Goal: Transaction & Acquisition: Purchase product/service

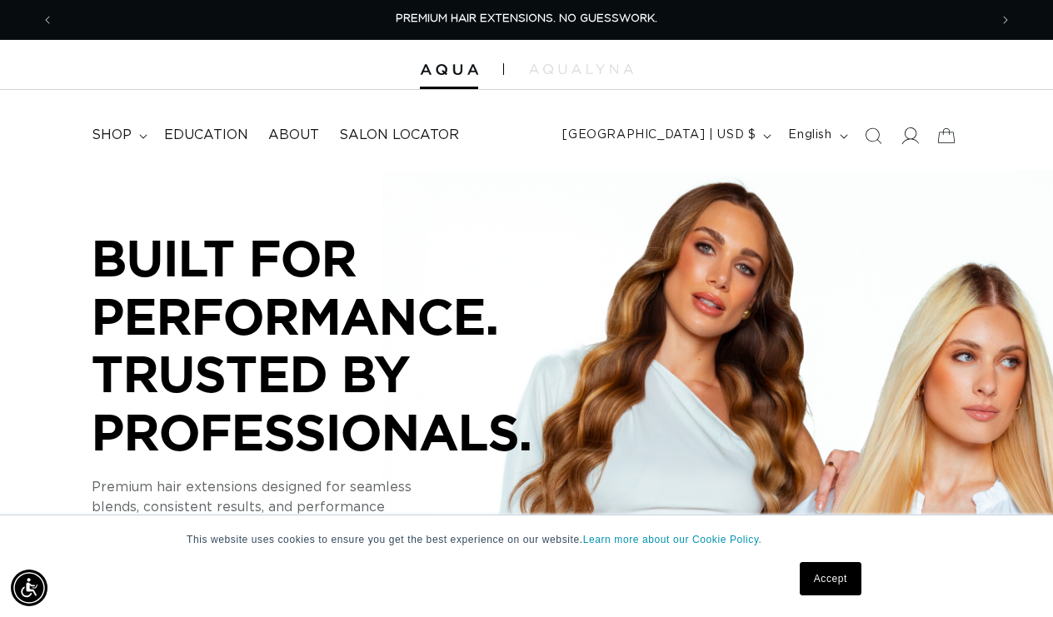
click at [907, 138] on icon at bounding box center [910, 135] width 17 height 17
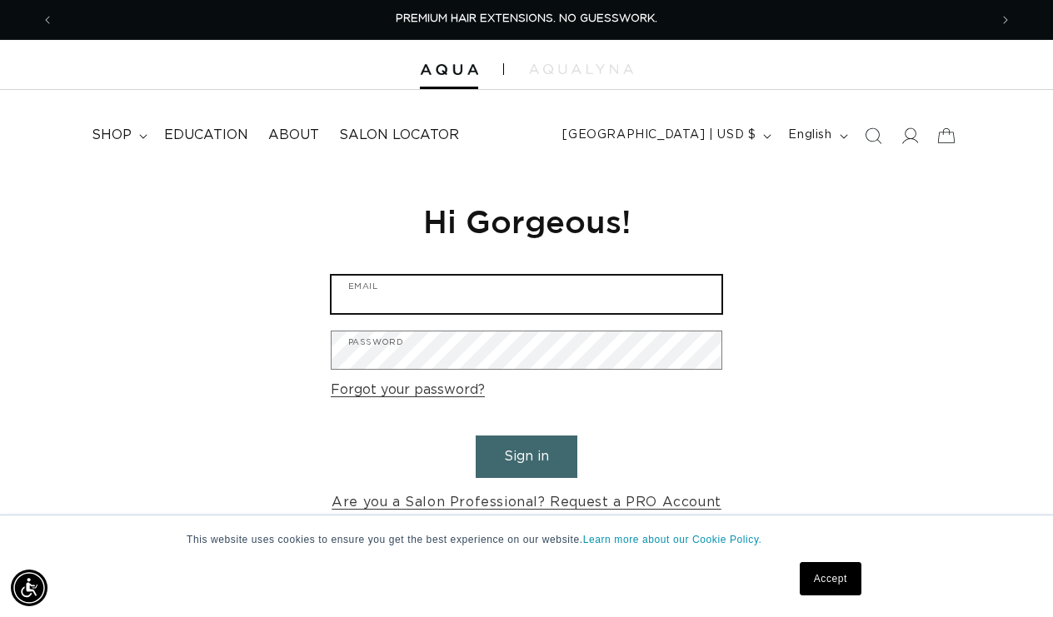
type input "gckacheer@yahoo.com"
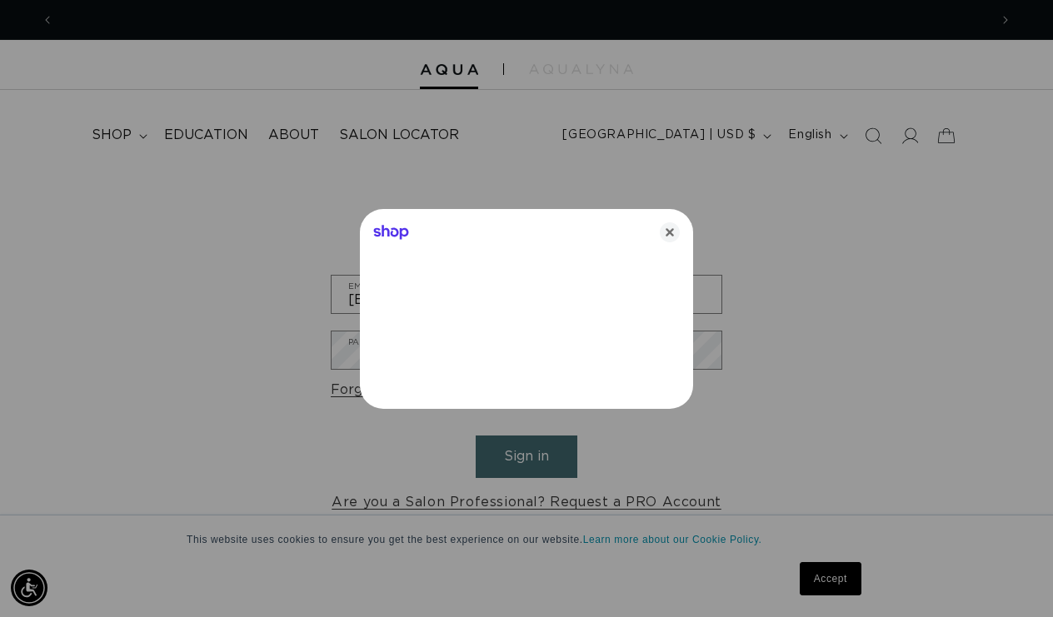
scroll to position [0, 965]
click at [667, 230] on icon "Close" at bounding box center [670, 232] width 20 height 20
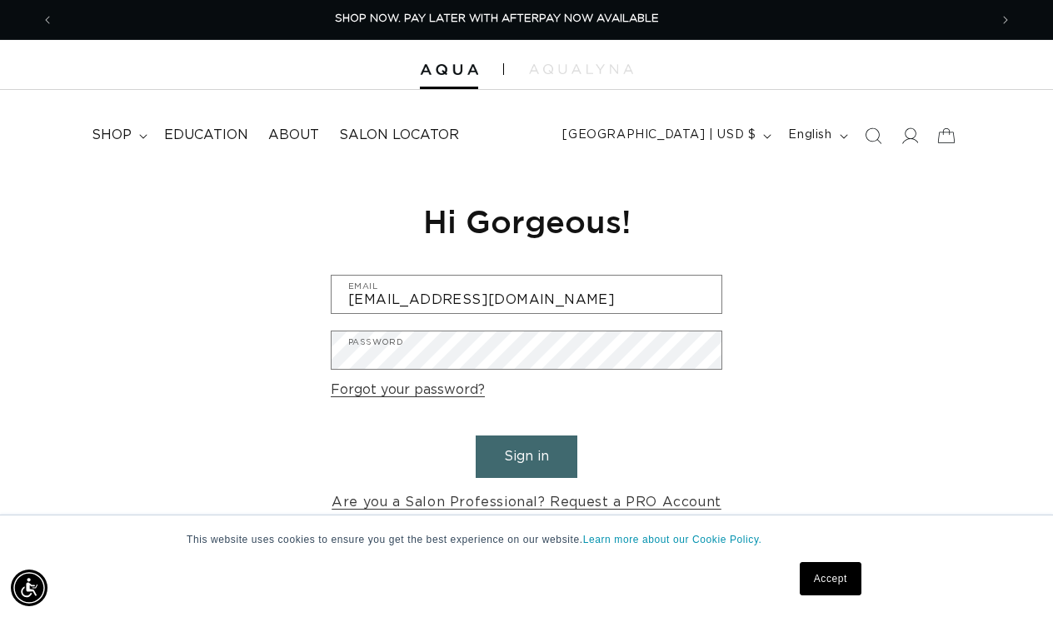
click at [561, 457] on button "Sign in" at bounding box center [527, 457] width 102 height 42
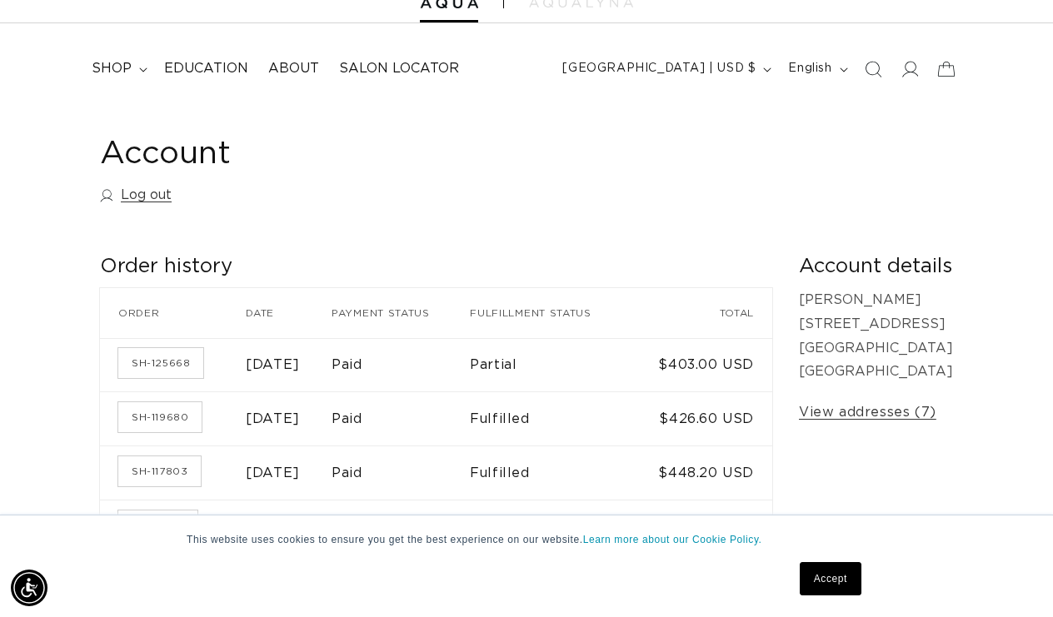
scroll to position [0, 1930]
click at [142, 71] on icon at bounding box center [143, 69] width 8 height 5
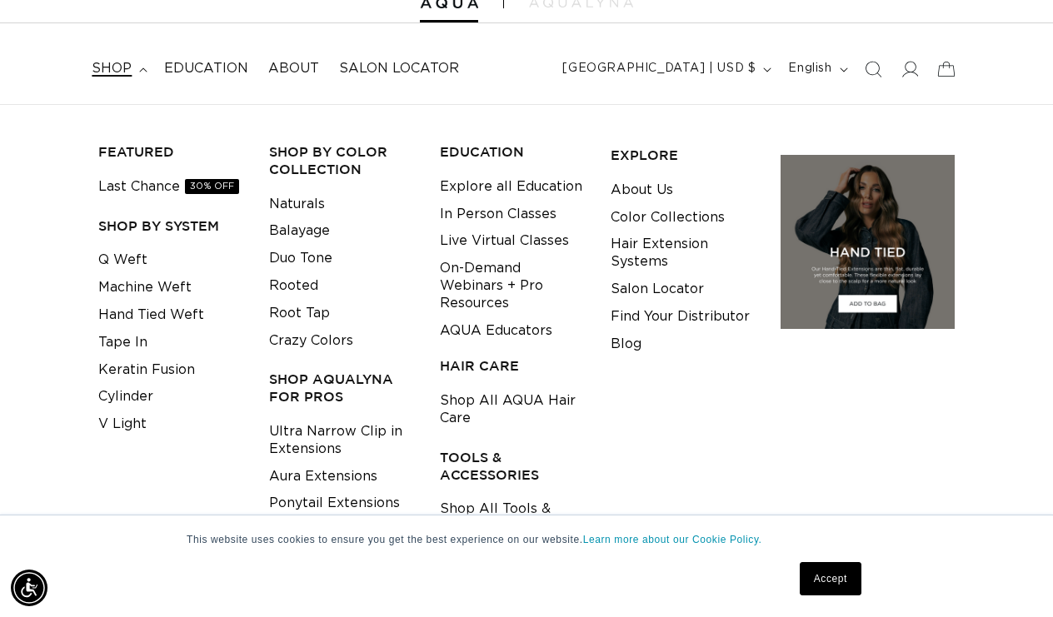
scroll to position [0, 0]
click at [122, 280] on link "Machine Weft" at bounding box center [144, 287] width 93 height 27
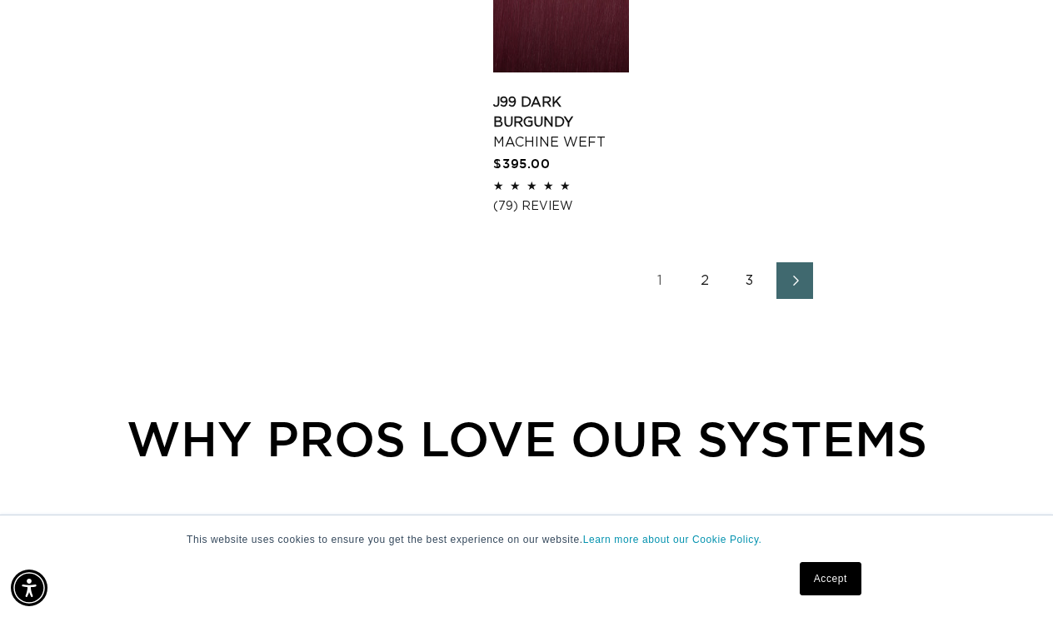
scroll to position [2633, 0]
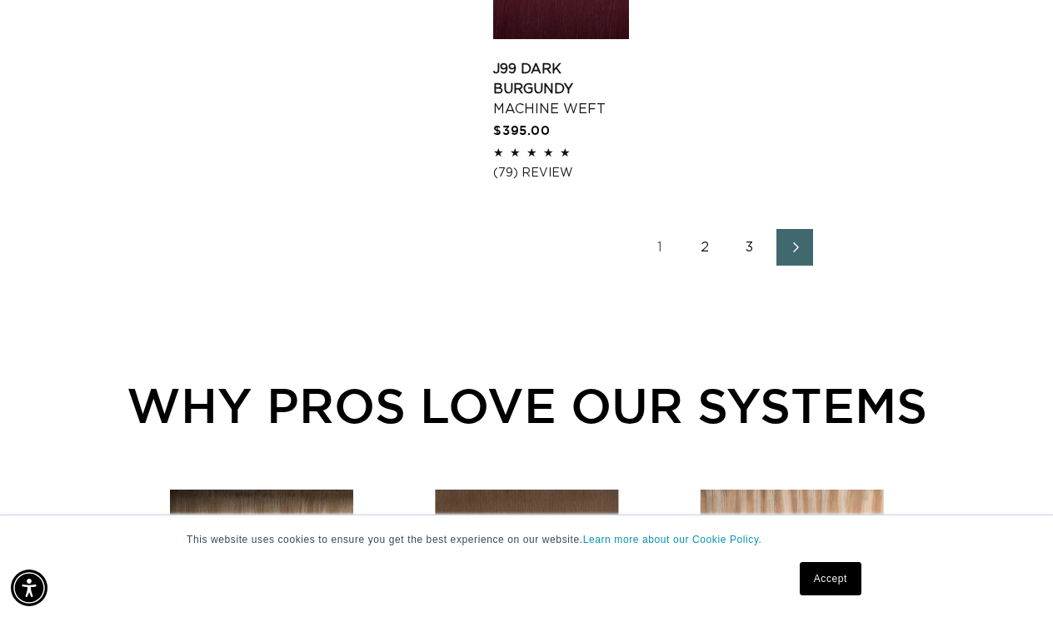
click at [706, 266] on link "2" at bounding box center [705, 247] width 37 height 37
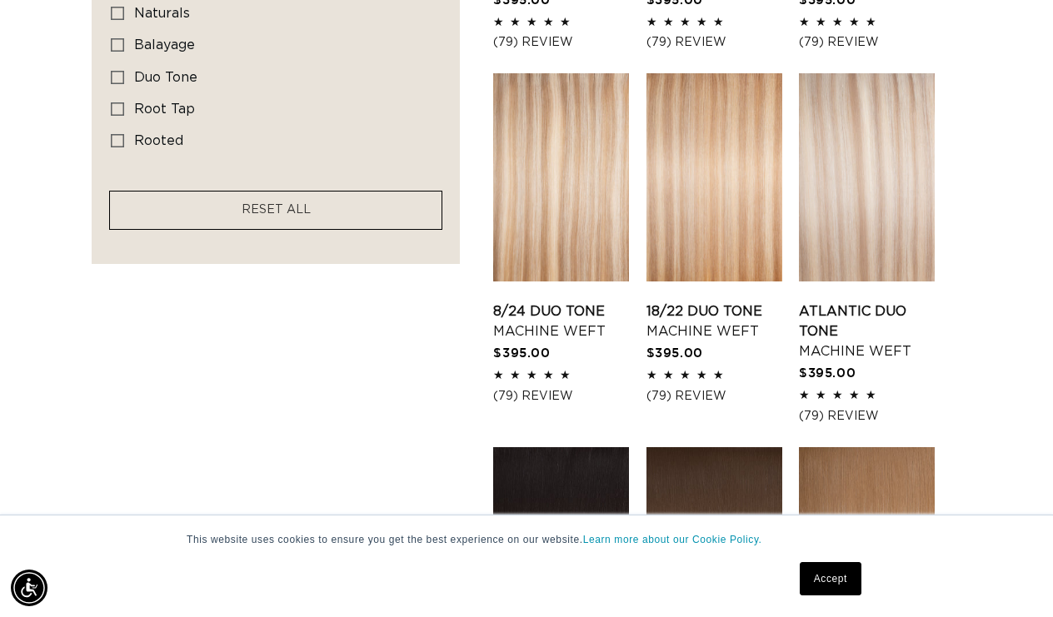
scroll to position [1283, 0]
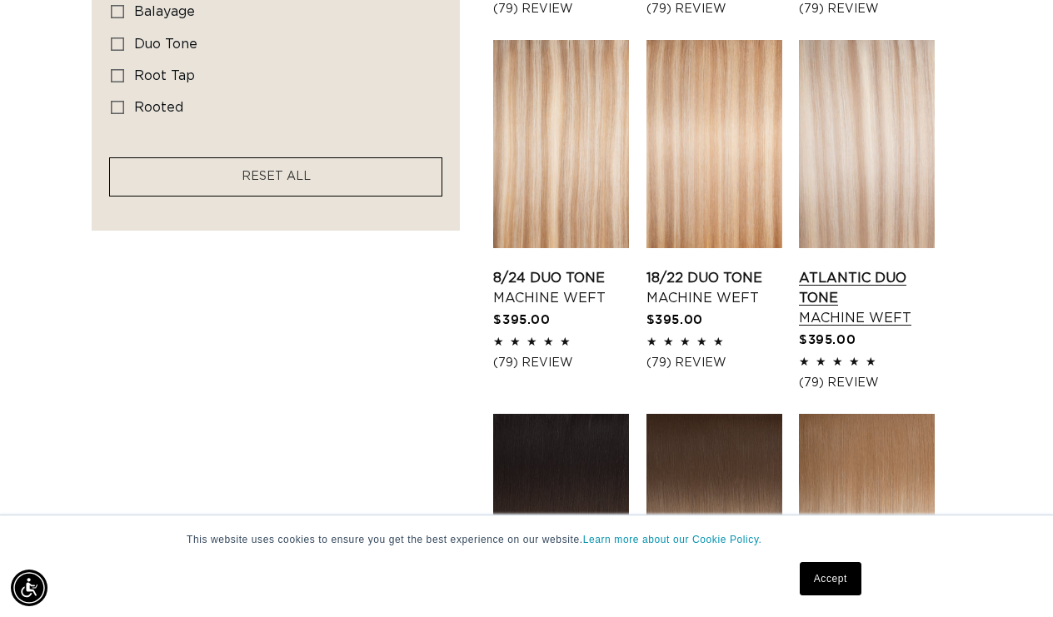
click at [902, 280] on link "Atlantic Duo Tone Machine Weft" at bounding box center [867, 298] width 136 height 60
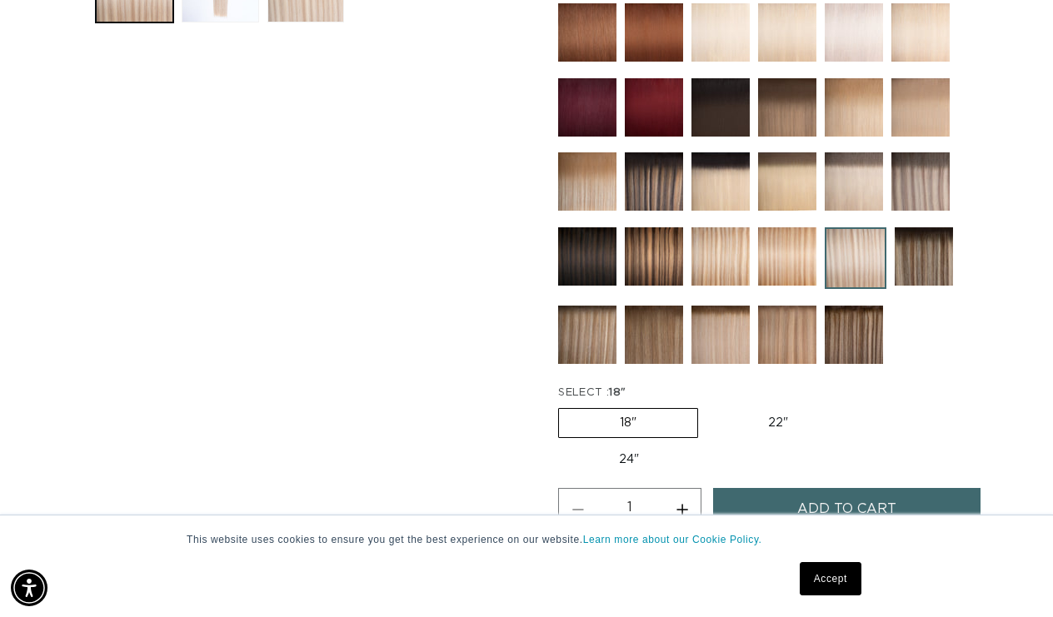
scroll to position [767, 0]
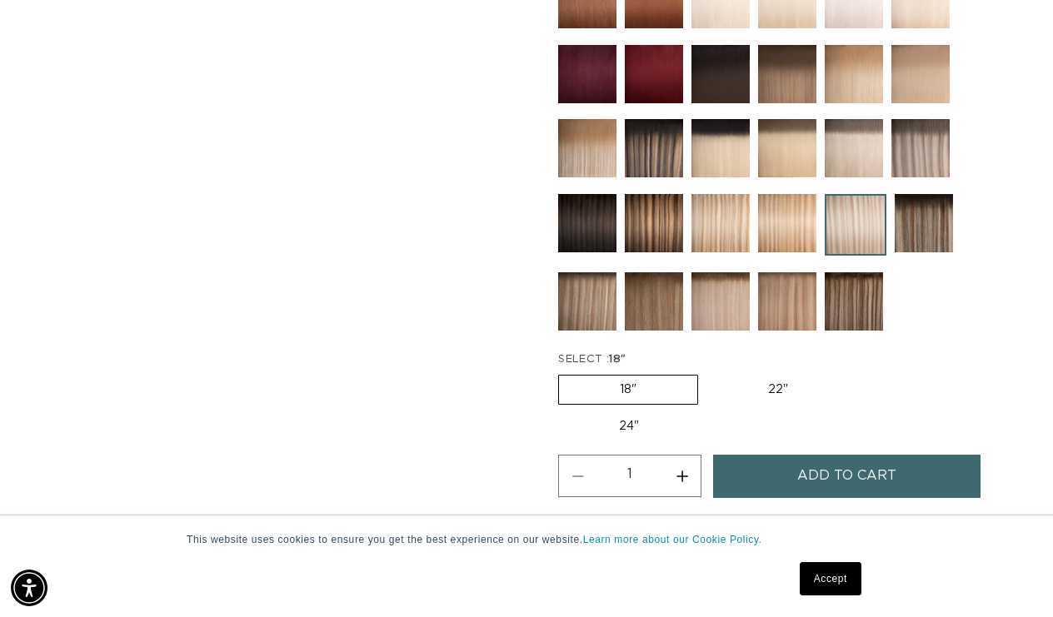
click at [769, 393] on label "22" Variant sold out or unavailable" at bounding box center [778, 390] width 142 height 28
click at [707, 372] on input "22" Variant sold out or unavailable" at bounding box center [707, 372] width 1 height 1
radio input "true"
click at [807, 487] on span "Add to cart" at bounding box center [846, 476] width 99 height 42
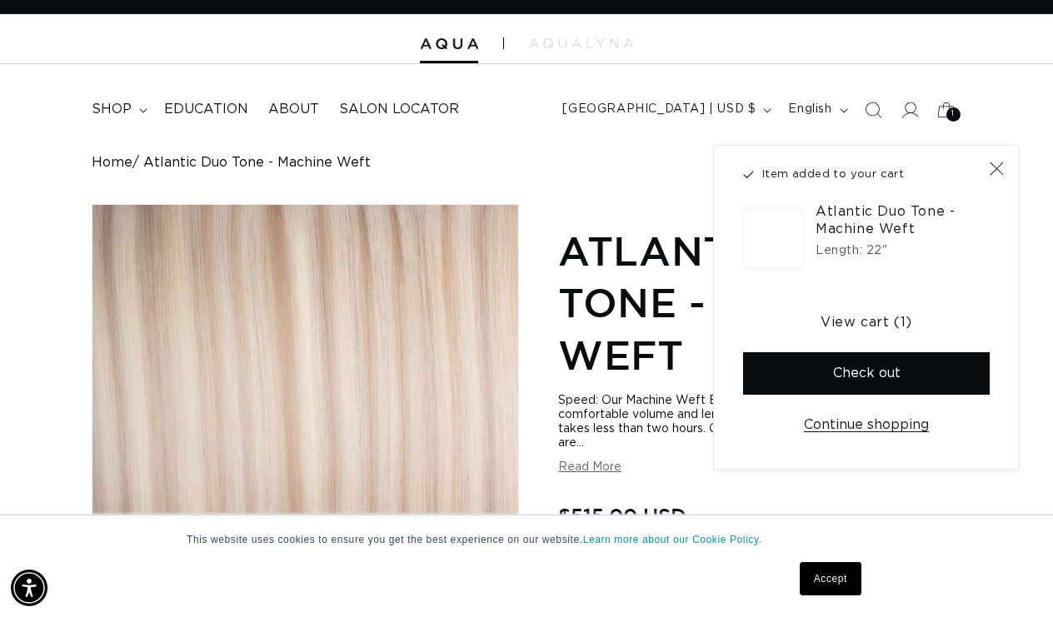
scroll to position [0, 965]
click at [871, 372] on button "Check out" at bounding box center [866, 373] width 247 height 42
